Goal: Use online tool/utility: Utilize a website feature to perform a specific function

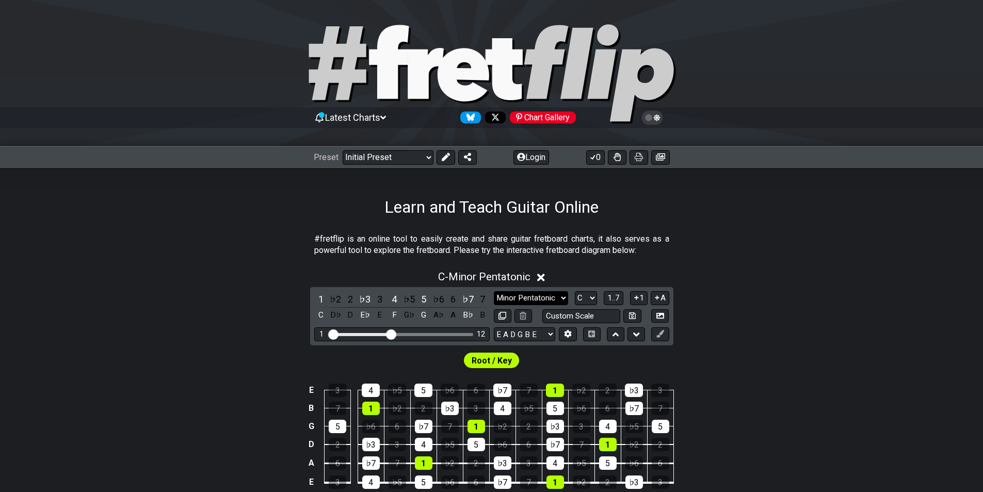
click at [514, 292] on select "Minor Pentatonic Click to edit Minor Pentatonic Major Pentatonic Minor Blues Ma…" at bounding box center [531, 298] width 74 height 14
click at [774, 240] on section "#fretflip is an online tool to easily create and share guitar fretboard charts,…" at bounding box center [491, 247] width 983 height 36
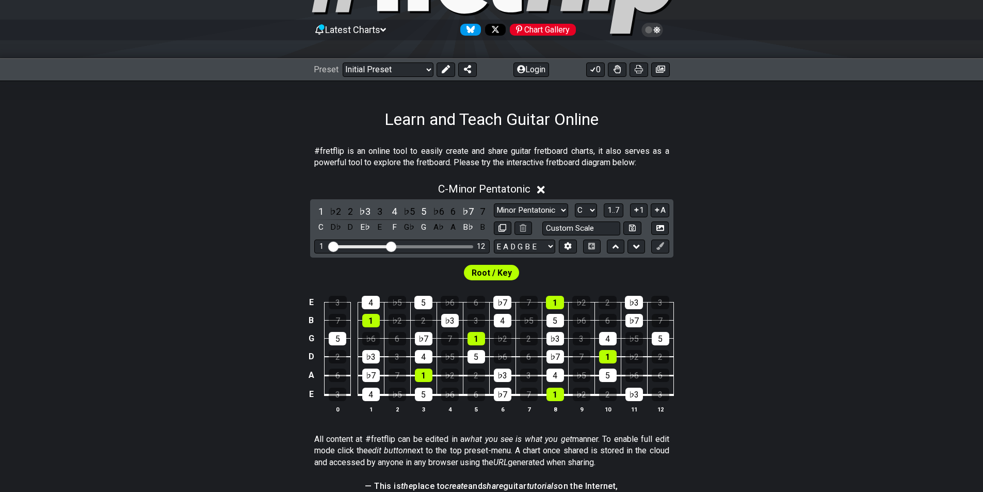
scroll to position [155, 0]
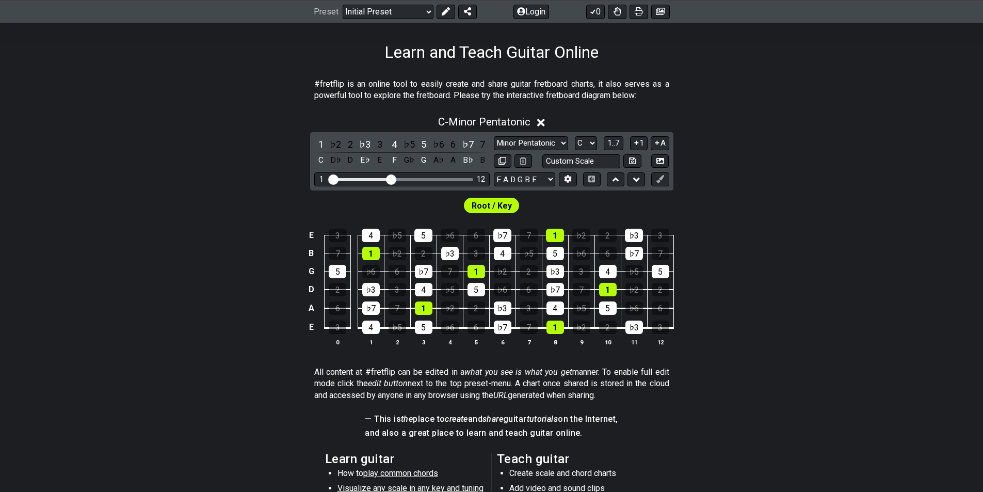
click at [666, 121] on div "C - Minor Pentatonic 1 ♭2 2 ♭3 3 4 ♭5 5 ♭6 6 ♭7 7 C D♭ D E♭ E F G♭ G A♭ A B♭ B …" at bounding box center [491, 234] width 983 height 251
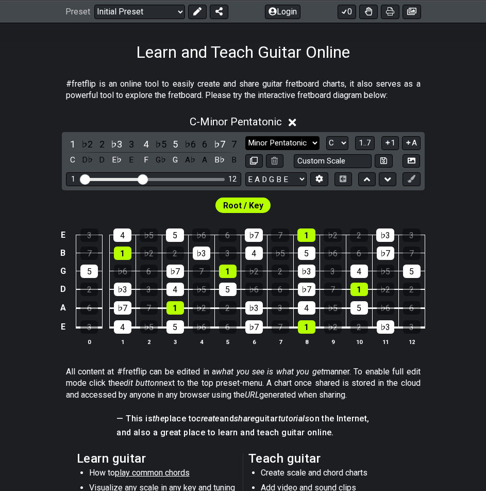
click at [298, 143] on select "Minor Pentatonic Click to edit Minor Pentatonic Major Pentatonic Minor Blues Ma…" at bounding box center [282, 143] width 74 height 14
drag, startPoint x: 96, startPoint y: 62, endPoint x: 126, endPoint y: 111, distance: 57.0
click at [124, 103] on div "#fretflip is an online tool to easily create and share guitar fretboard charts,…" at bounding box center [243, 370] width 486 height 616
click at [126, 112] on div "C - Minor Pentatonic" at bounding box center [243, 118] width 486 height 19
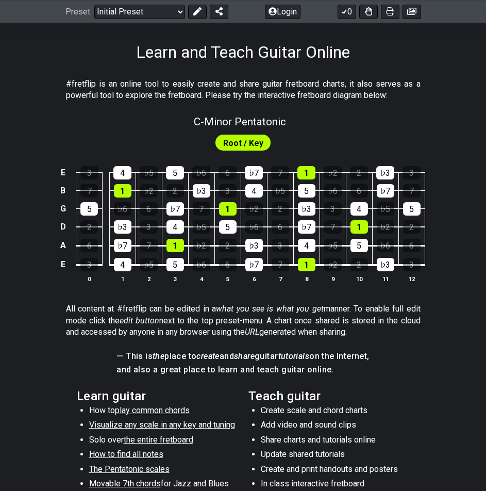
drag, startPoint x: 103, startPoint y: 63, endPoint x: 123, endPoint y: 101, distance: 42.9
click at [123, 101] on div "#fretflip is an online tool to easily create and share guitar fretboard charts,…" at bounding box center [243, 338] width 486 height 553
click at [123, 66] on div "#fretflip is an online tool to easily create and share guitar fretboard charts,…" at bounding box center [243, 338] width 486 height 553
click at [233, 121] on span "C - Minor Pentatonic" at bounding box center [240, 122] width 92 height 12
select select "C"
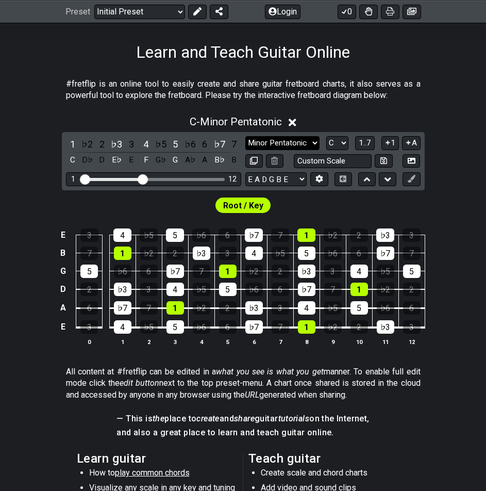
click at [312, 141] on select "Minor Pentatonic Click to edit Minor Pentatonic Major Pentatonic Minor Blues Ma…" at bounding box center [282, 143] width 74 height 14
click at [351, 140] on div "Minor Pentatonic Click to edit Minor Pentatonic Major Pentatonic Minor Blues Ma…" at bounding box center [332, 143] width 175 height 14
click at [284, 138] on select "Minor Pentatonic Click to edit Minor Pentatonic Major Pentatonic Minor Blues Ma…" at bounding box center [282, 143] width 74 height 14
click at [245, 136] on select "Minor Pentatonic Click to edit Minor Pentatonic Major Pentatonic Minor Blues Ma…" at bounding box center [282, 143] width 74 height 14
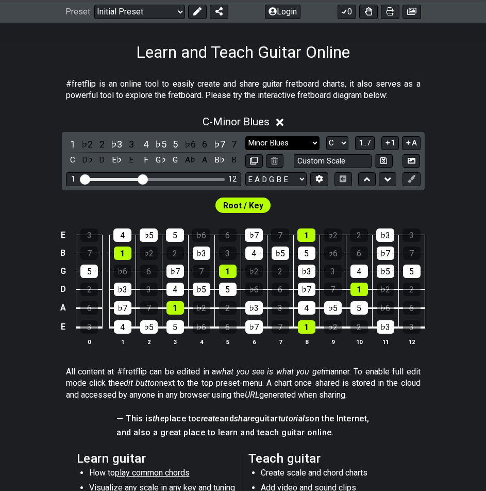
click at [274, 144] on select "Minor Pentatonic Click to edit Minor Pentatonic Major Pentatonic Minor Blues Ma…" at bounding box center [282, 143] width 74 height 14
select select "Major / [PERSON_NAME]"
click at [245, 136] on select "Minor Pentatonic Click to edit Minor Pentatonic Major Pentatonic Minor Blues Ma…" at bounding box center [282, 143] width 74 height 14
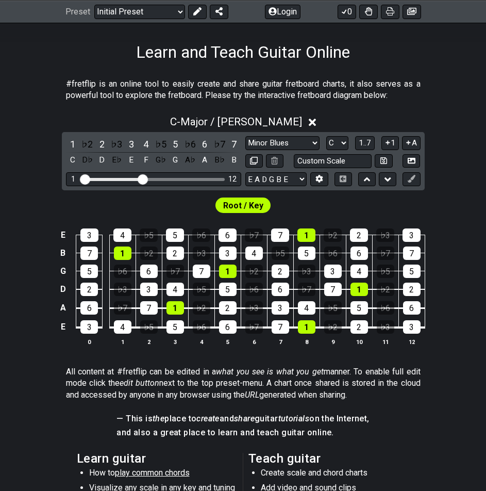
click at [247, 194] on div "Root / Key" at bounding box center [243, 202] width 486 height 25
click at [250, 212] on span "Root / Key" at bounding box center [243, 205] width 40 height 15
click at [249, 208] on span "Root / Key" at bounding box center [243, 205] width 40 height 15
click at [344, 156] on input "text" at bounding box center [333, 161] width 78 height 14
type input "Custom Scale"
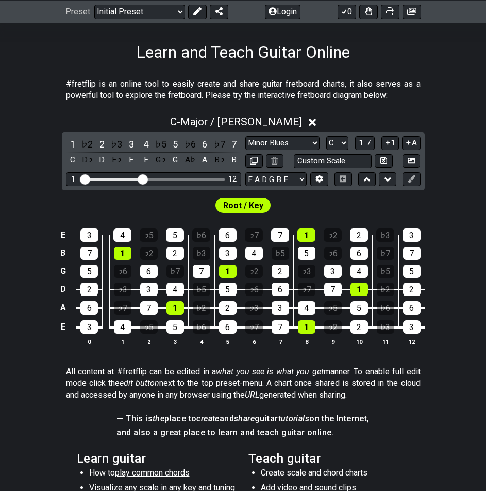
click at [446, 146] on div "C - Major / Ionian 1 ♭2 2 ♭3 3 4 ♭5 5 ♭6 6 ♭7 7 C D♭ D E♭ E F G♭ G A♭ A B♭ B Mi…" at bounding box center [243, 234] width 486 height 251
click at [302, 181] on select "E A D G B E E A D G B E E A D G B E B E A D F♯ B A D G C E A D A D G B E E♭ A♭ …" at bounding box center [275, 179] width 61 height 14
click at [401, 221] on td "3" at bounding box center [412, 226] width 26 height 18
click at [299, 175] on select "E A D G B E E A D G B E E A D G B E B E A D F♯ B A D G C E A D A D G B E E♭ A♭ …" at bounding box center [275, 179] width 61 height 14
select select "E A D G"
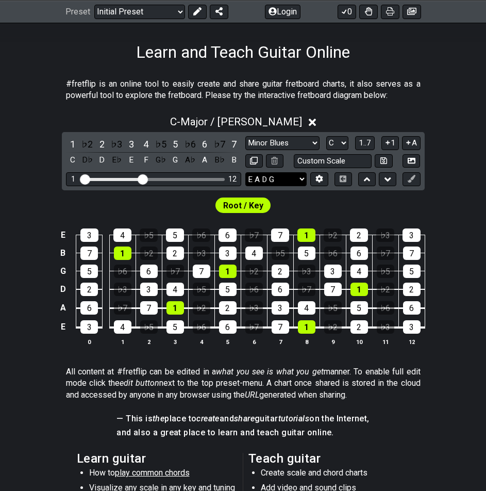
click at [245, 172] on select "E A D G B E E A D G B E E A D G B E B E A D F♯ B A D G C E A D A D G B E E♭ A♭ …" at bounding box center [275, 179] width 61 height 14
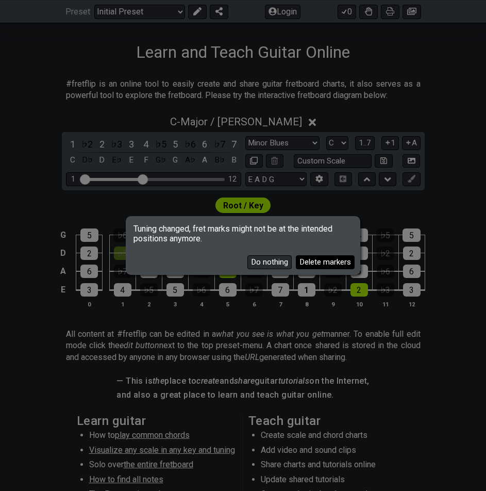
click at [312, 265] on button "Delete markers" at bounding box center [325, 262] width 59 height 14
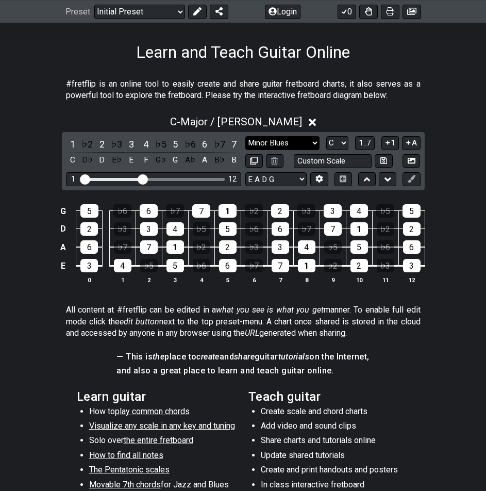
click at [304, 144] on select "Minor Pentatonic Click to edit Minor Pentatonic Major Pentatonic Minor Blues Ma…" at bounding box center [282, 143] width 74 height 14
click at [245, 136] on select "Minor Pentatonic Click to edit Minor Pentatonic Major Pentatonic Minor Blues Ma…" at bounding box center [282, 143] width 74 height 14
drag, startPoint x: 148, startPoint y: 179, endPoint x: 225, endPoint y: 185, distance: 77.5
click at [225, 178] on input "Visible fret range" at bounding box center [153, 178] width 146 height 0
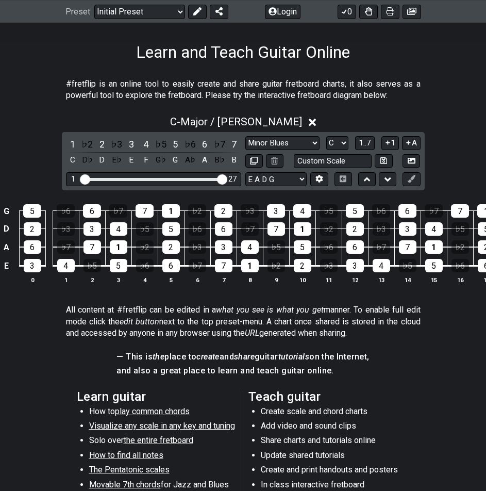
drag, startPoint x: 220, startPoint y: 173, endPoint x: 168, endPoint y: 178, distance: 52.3
click at [168, 178] on div "1 27" at bounding box center [153, 179] width 175 height 14
click at [161, 176] on div "1 27" at bounding box center [153, 179] width 175 height 14
drag, startPoint x: 150, startPoint y: 176, endPoint x: 156, endPoint y: 178, distance: 6.4
click at [148, 176] on div "1 27" at bounding box center [153, 179] width 175 height 14
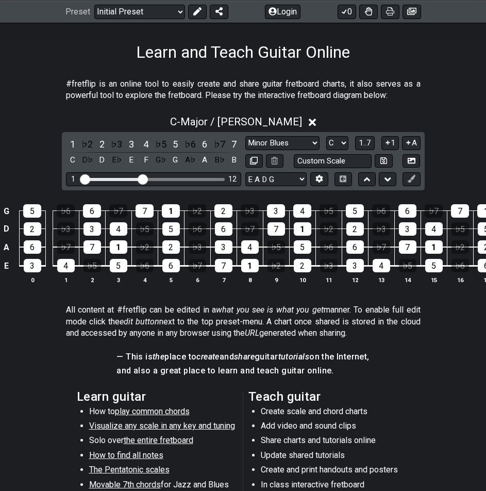
drag, startPoint x: 223, startPoint y: 178, endPoint x: 143, endPoint y: 175, distance: 80.0
click at [143, 178] on input "Visible fret range" at bounding box center [153, 178] width 146 height 0
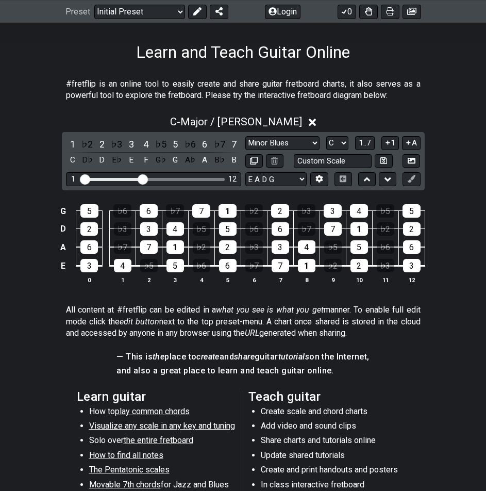
click at [312, 272] on div "1" at bounding box center [307, 265] width 18 height 13
click at [314, 261] on td "1" at bounding box center [306, 256] width 26 height 19
click at [314, 263] on div "1" at bounding box center [307, 265] width 18 height 13
click at [268, 135] on div "1 ♭2 2 ♭3 3 4 ♭5 5 ♭6 6 ♭7 7 C D♭ D E♭ E F G♭ G A♭ A B♭ B Minor Pentatonic Clic…" at bounding box center [243, 161] width 363 height 58
click at [271, 136] on select "Minor Pentatonic Click to edit Minor Pentatonic Major Pentatonic Minor Blues Ma…" at bounding box center [282, 143] width 74 height 14
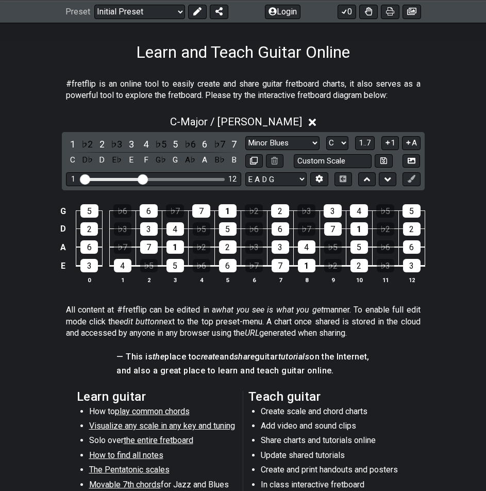
select select "Major Blues"
click at [245, 136] on select "Minor Pentatonic Click to edit Minor Pentatonic Major Pentatonic Minor Blues Ma…" at bounding box center [282, 143] width 74 height 14
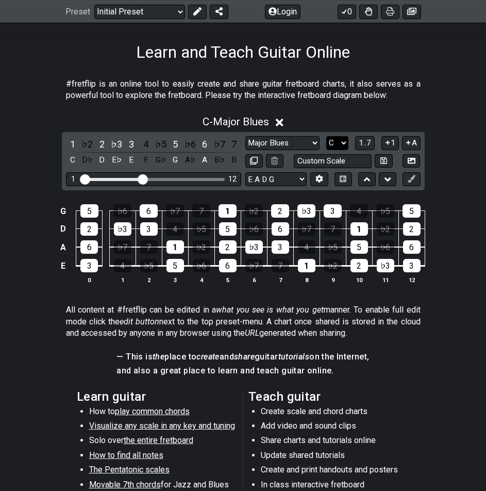
click at [331, 143] on select "A♭ A A♯ B♭ B C C♯ D♭ D D♯ E♭ E F F♯ G♭ G G♯" at bounding box center [337, 143] width 22 height 14
select select "E"
click at [326, 136] on select "A♭ A A♯ B♭ B C C♯ D♭ D D♯ E♭ E F F♯ G♭ G G♯" at bounding box center [337, 143] width 22 height 14
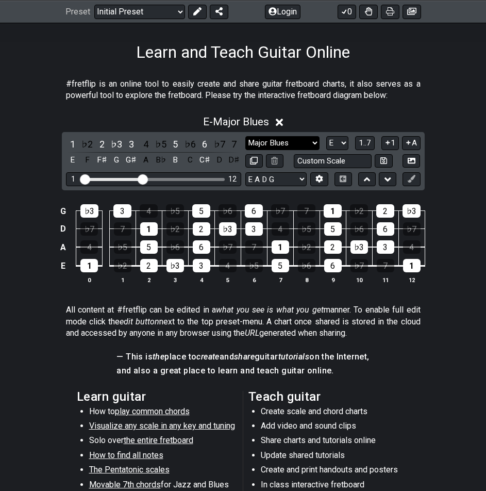
click at [277, 150] on select "Minor Pentatonic Click to edit Minor Pentatonic Major Pentatonic Minor Blues Ma…" at bounding box center [282, 143] width 74 height 14
select select "Minor Blues"
click at [245, 136] on select "Minor Pentatonic Click to edit Minor Pentatonic Major Pentatonic Minor Blues Ma…" at bounding box center [282, 143] width 74 height 14
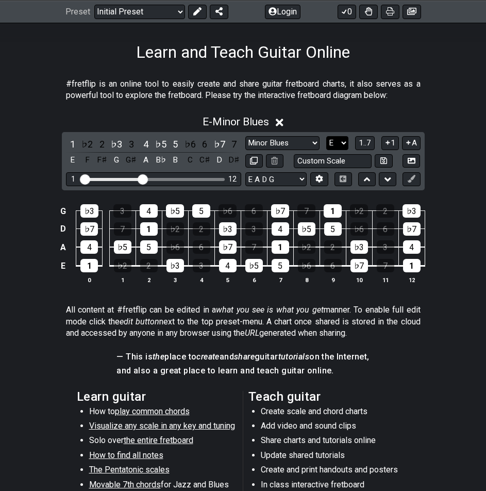
click at [344, 141] on select "A♭ A A♯ B♭ B C C♯ D♭ D D♯ E♭ E F F♯ G♭ G G♯" at bounding box center [337, 143] width 22 height 14
select select "C"
click at [326, 136] on select "A♭ A A♯ B♭ B C C♯ D♭ D D♯ E♭ E F F♯ G♭ G G♯" at bounding box center [337, 143] width 22 height 14
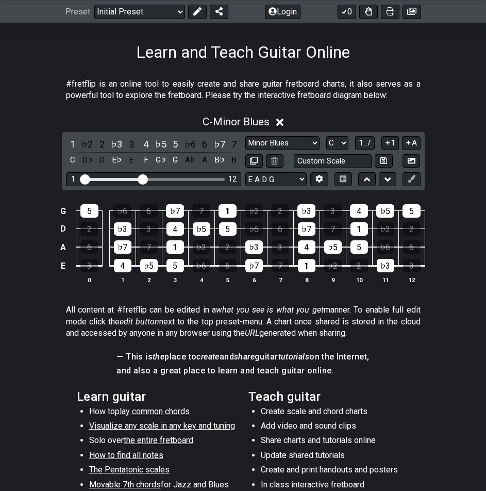
drag, startPoint x: 252, startPoint y: 240, endPoint x: 427, endPoint y: 1, distance: 296.1
click at [380, 78] on div "#fretflip is an online tool to easily create and share guitar fretboard charts,…" at bounding box center [243, 339] width 486 height 554
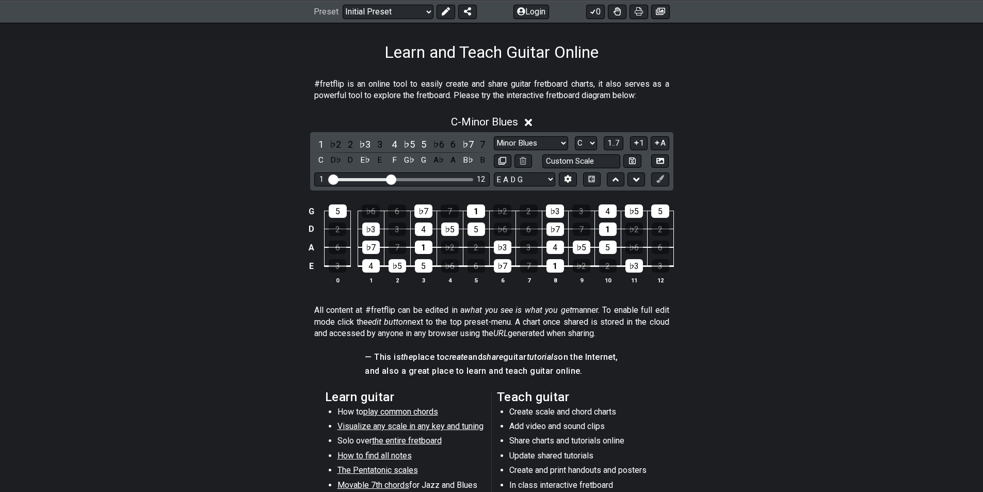
drag, startPoint x: 358, startPoint y: 460, endPoint x: 378, endPoint y: -45, distance: 504.8
click at [378, 0] on html "Latest Charts Chart Gallery The Internet Guitar fretboard tool - view and edit …" at bounding box center [491, 281] width 983 height 873
click at [376, 450] on li "How to find all notes" at bounding box center [410, 457] width 147 height 14
click at [383, 460] on span "How to find all notes" at bounding box center [374, 455] width 74 height 10
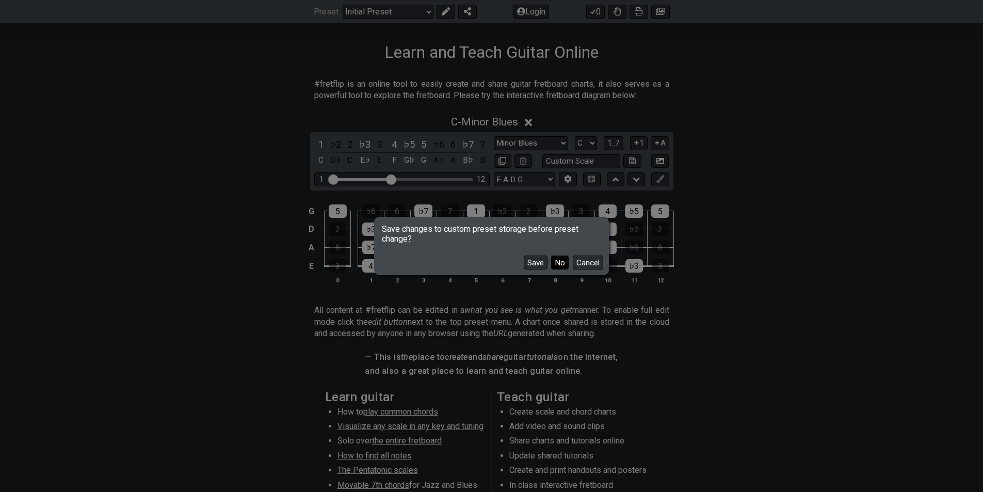
click at [558, 261] on button "No" at bounding box center [560, 262] width 18 height 14
select select "/find-all-notes"
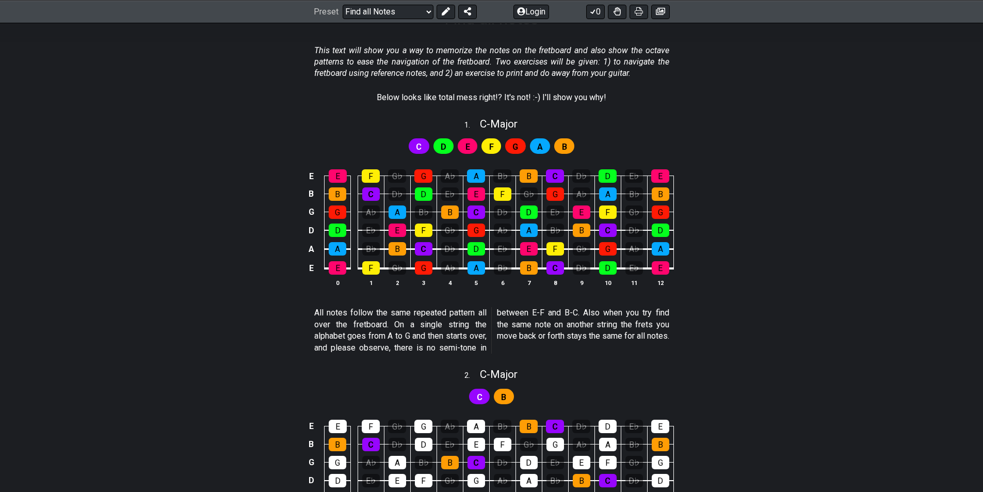
scroll to position [258, 0]
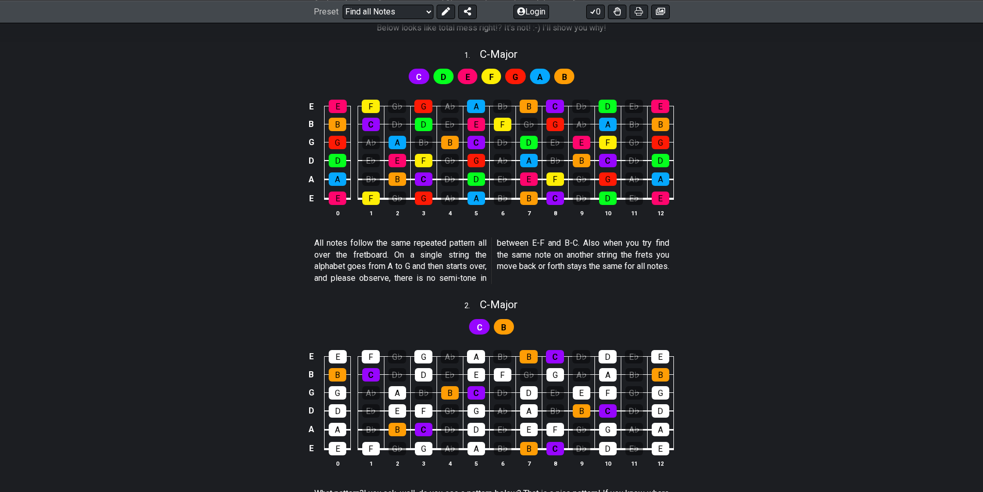
click at [105, 88] on div "E E F G♭ G A♭ A B♭ B C D♭ D E♭ E B B C D♭ D E♭ E F G♭ G A♭ A B♭ B G G A♭ A B♭ B…" at bounding box center [491, 158] width 983 height 145
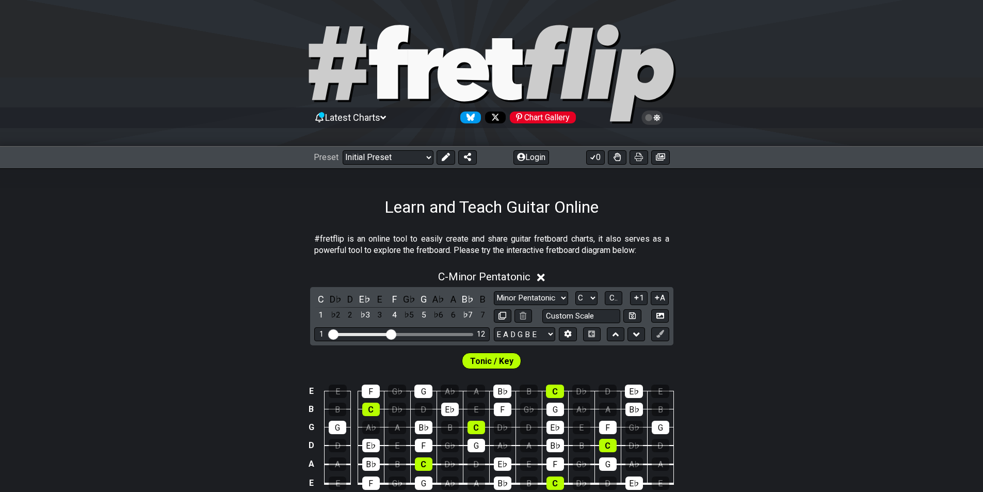
click at [797, 214] on div "Learn and Teach Guitar Online" at bounding box center [491, 192] width 983 height 48
drag, startPoint x: 211, startPoint y: 252, endPoint x: 234, endPoint y: 234, distance: 29.4
click at [212, 251] on section "#fretflip is an online tool to easily create and share guitar fretboard charts,…" at bounding box center [491, 247] width 983 height 36
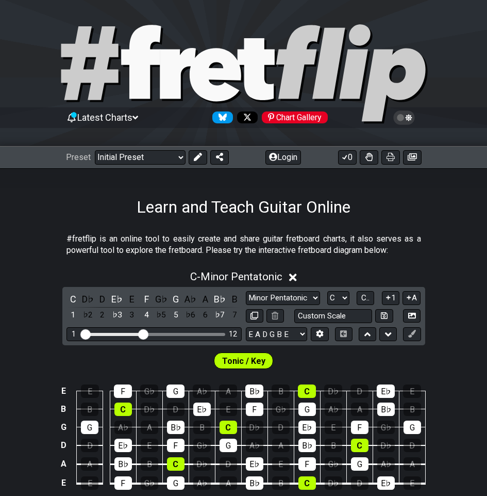
scroll to position [103, 0]
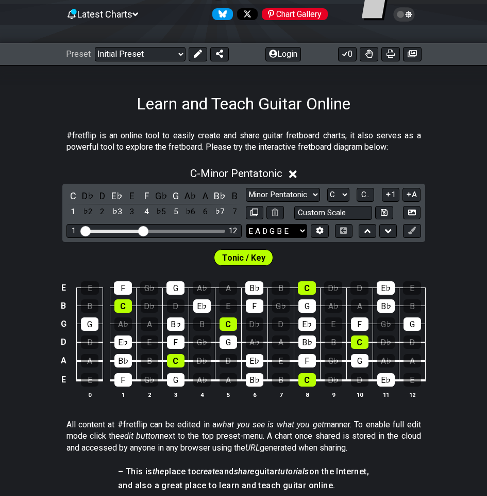
click at [286, 225] on select "E A D G B E E A D G B E E A D G B E B E A D F♯ B A D G C E A D A D G B E E♭ A♭ …" at bounding box center [276, 231] width 61 height 14
select select "E A D G"
click at [246, 224] on select "E A D G B E E A D G B E E A D G B E B E A D F♯ B A D G C E A D A D G B E E♭ A♭ …" at bounding box center [276, 231] width 61 height 14
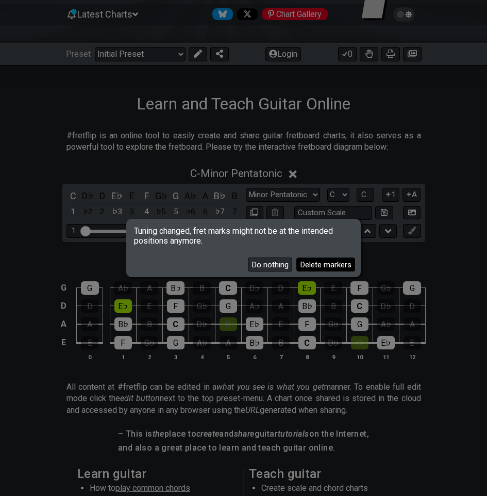
click at [313, 265] on button "Delete markers" at bounding box center [326, 264] width 59 height 14
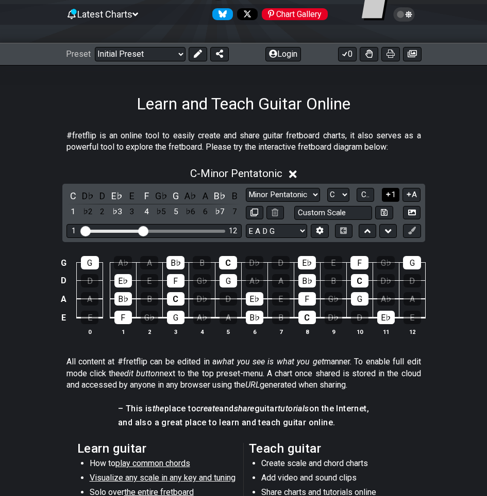
click at [391, 199] on button "1" at bounding box center [391, 195] width 18 height 14
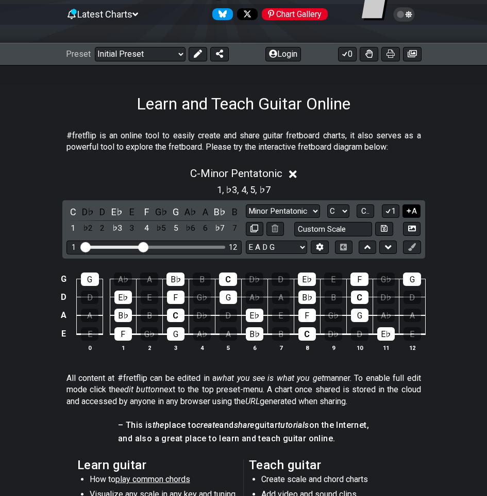
click at [408, 205] on button "A" at bounding box center [412, 211] width 18 height 14
click at [391, 209] on button "1" at bounding box center [391, 211] width 18 height 14
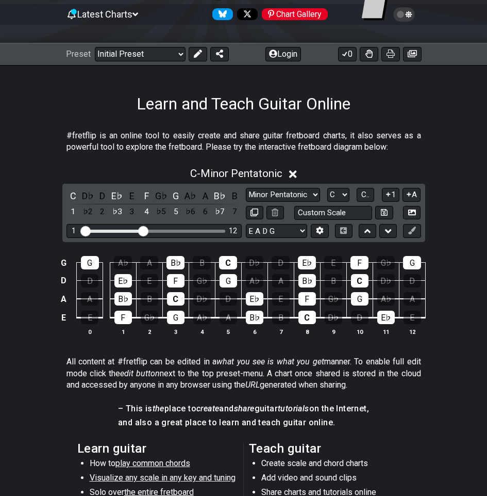
click at [435, 88] on div "Learn and Teach Guitar Online" at bounding box center [243, 89] width 487 height 48
click at [304, 190] on select "Minor Pentatonic Click to edit Minor Pentatonic Major Pentatonic Minor Blues Ma…" at bounding box center [283, 195] width 74 height 14
click at [246, 188] on select "Minor Pentatonic Click to edit Minor Pentatonic Major Pentatonic Minor Blues Ma…" at bounding box center [283, 195] width 74 height 14
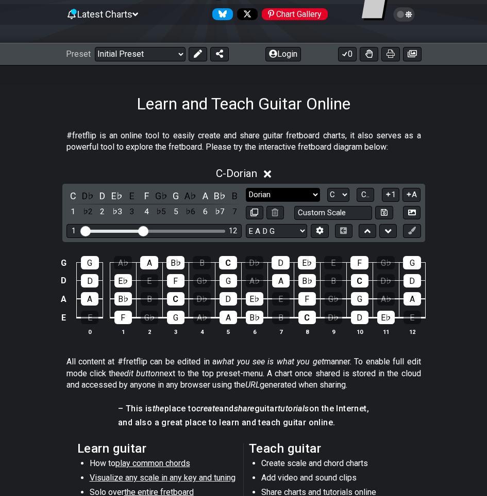
click at [311, 193] on select "Minor Pentatonic Click to edit Minor Pentatonic Major Pentatonic Minor Blues Ma…" at bounding box center [283, 195] width 74 height 14
select select "Minor / Aeolian"
click at [246, 188] on select "Minor Pentatonic Click to edit Minor Pentatonic Major Pentatonic Minor Blues Ma…" at bounding box center [283, 195] width 74 height 14
